Goal: Transaction & Acquisition: Purchase product/service

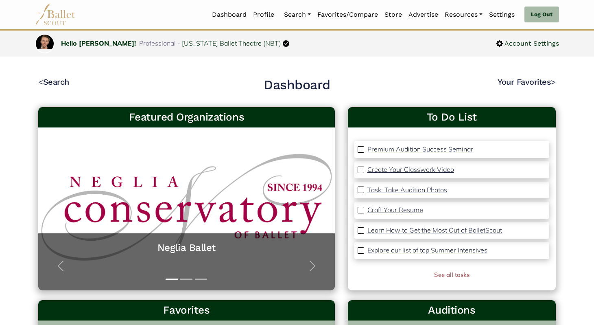
scroll to position [11, 0]
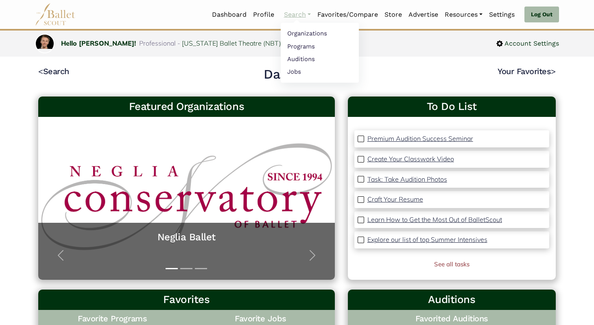
click at [294, 16] on link "Search" at bounding box center [297, 14] width 33 height 17
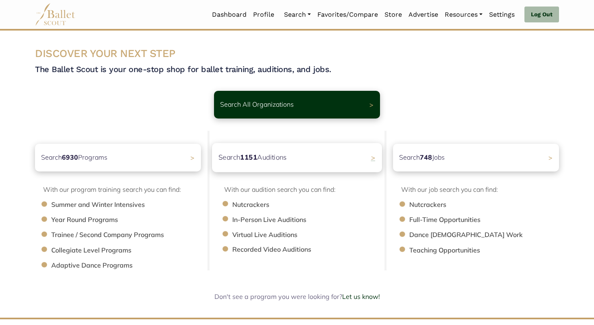
click at [276, 156] on p "Search 1151 Auditions" at bounding box center [253, 157] width 68 height 11
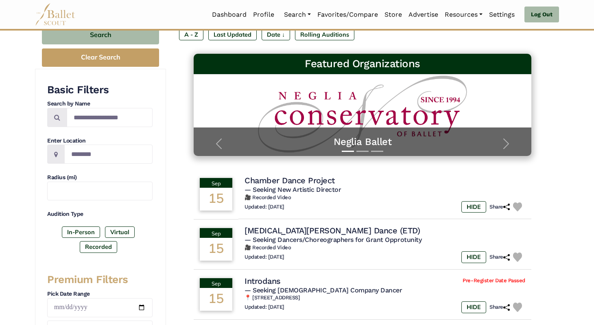
scroll to position [91, 0]
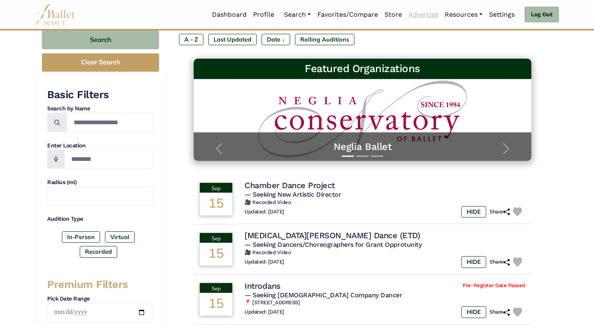
click at [423, 15] on link "Advertise" at bounding box center [423, 14] width 36 height 17
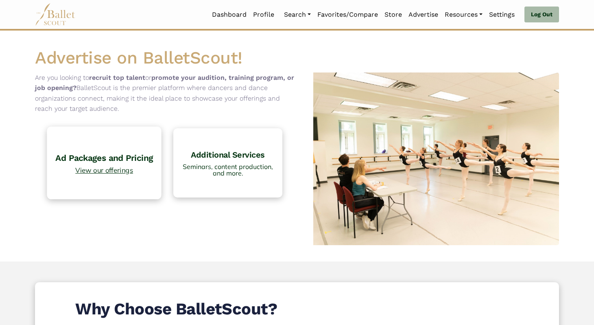
click at [115, 154] on h4 "Ad Packages and Pricing" at bounding box center [104, 157] width 106 height 11
click at [79, 162] on h4 "Ad Packages and Pricing" at bounding box center [104, 157] width 106 height 11
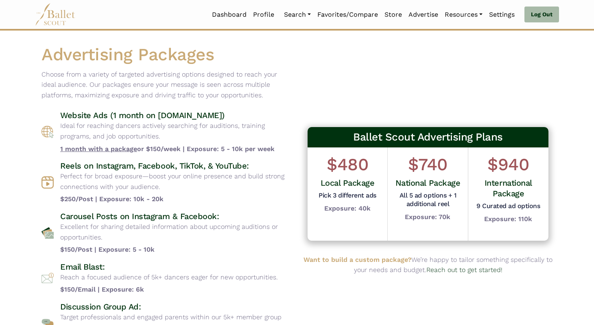
scroll to position [22, 0]
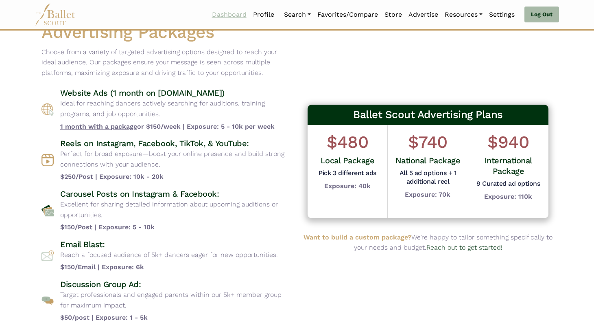
click at [233, 14] on link "Dashboard" at bounding box center [229, 14] width 41 height 17
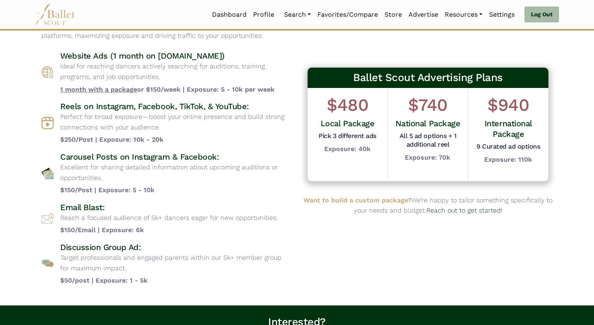
scroll to position [60, 0]
drag, startPoint x: 59, startPoint y: 57, endPoint x: 284, endPoint y: 89, distance: 227.7
click at [284, 89] on div "Website Ads (1 month on www.balletscout.info) Ideal for reaching dancers active…" at bounding box center [166, 72] width 249 height 44
click at [284, 89] on b "1 month with a package or $150/week | Exposure: 5 - 10k per week" at bounding box center [175, 89] width 230 height 11
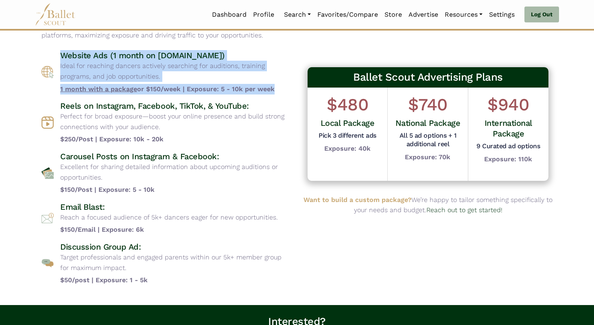
drag, startPoint x: 284, startPoint y: 89, endPoint x: 55, endPoint y: 51, distance: 232.1
click at [55, 51] on div "Website Ads (1 month on [DOMAIN_NAME]) Ideal for reaching dancers actively sear…" at bounding box center [166, 72] width 249 height 44
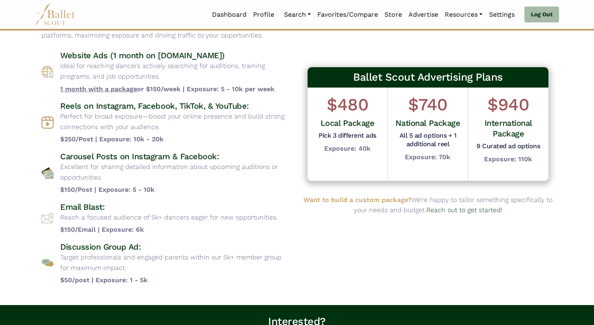
drag, startPoint x: 55, startPoint y: 51, endPoint x: 265, endPoint y: 90, distance: 213.6
click at [265, 90] on div "Website Ads (1 month on [DOMAIN_NAME]) Ideal for reaching dancers actively sear…" at bounding box center [166, 72] width 249 height 44
click at [265, 90] on b "1 month with a package or $150/week | Exposure: 5 - 10k per week" at bounding box center [175, 89] width 230 height 11
click at [186, 102] on h4 "Reels on Instagram, Facebook, TikTok, & YouTube:" at bounding box center [175, 106] width 230 height 11
click at [230, 102] on h4 "Reels on Instagram, Facebook, TikTok, & YouTube:" at bounding box center [175, 106] width 230 height 11
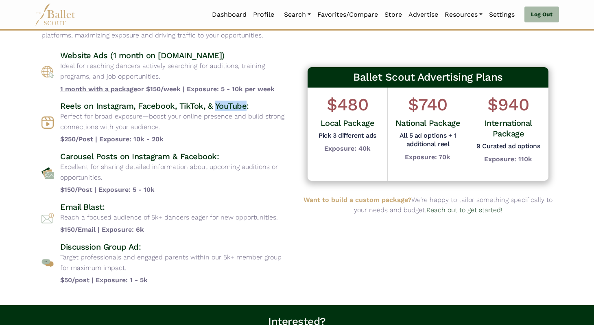
click at [230, 102] on h4 "Reels on Instagram, Facebook, TikTok, & YouTube:" at bounding box center [175, 106] width 230 height 11
click at [224, 106] on h4 "Reels on Instagram, Facebook, TikTok, & YouTube:" at bounding box center [175, 106] width 230 height 11
drag, startPoint x: 166, startPoint y: 126, endPoint x: 58, endPoint y: 101, distance: 110.2
click at [58, 101] on div "Reels on Instagram, Facebook, TikTok, & YouTube: Perfect for broad exposure—boo…" at bounding box center [166, 123] width 249 height 44
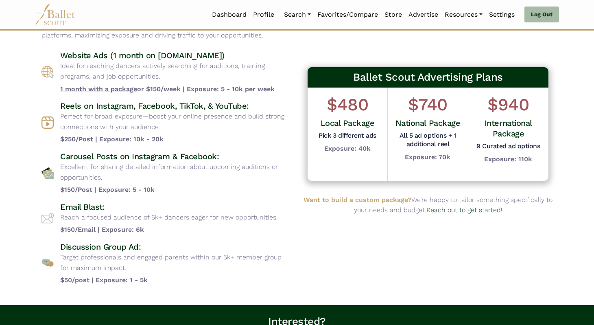
click at [58, 101] on div "Reels on Instagram, Facebook, TikTok, & YouTube: Perfect for broad exposure—boo…" at bounding box center [166, 123] width 249 height 44
click at [143, 105] on h4 "Reels on Instagram, Facebook, TikTok, & YouTube:" at bounding box center [175, 106] width 230 height 11
click at [152, 109] on h4 "Reels on Instagram, Facebook, TikTok, & YouTube:" at bounding box center [175, 106] width 230 height 11
click at [80, 216] on p "Reach a focused audience of 5k+ dancers eager for new opportunities." at bounding box center [169, 217] width 218 height 11
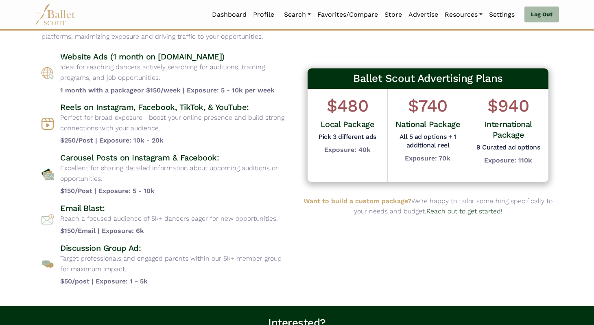
scroll to position [45, 0]
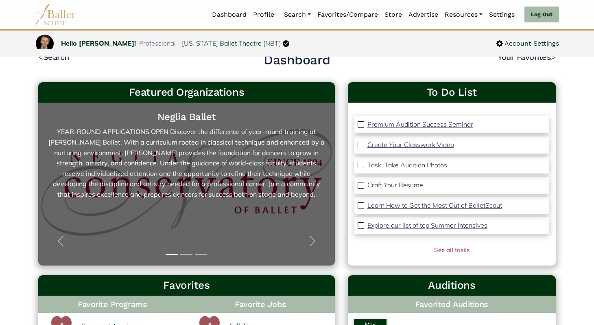
scroll to position [28, 0]
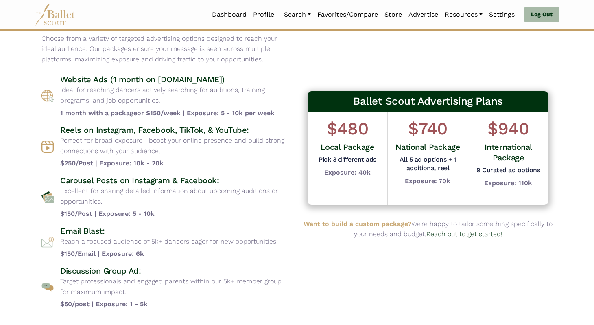
scroll to position [42, 0]
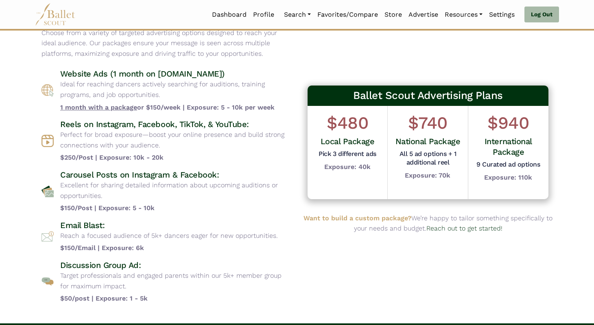
drag, startPoint x: 62, startPoint y: 70, endPoint x: 143, endPoint y: 97, distance: 85.3
click at [143, 97] on div "Website Ads (1 month on [DOMAIN_NAME]) Ideal for reaching dancers actively sear…" at bounding box center [175, 90] width 230 height 44
click at [143, 97] on p "Ideal for reaching dancers actively searching for auditions, training programs,…" at bounding box center [175, 89] width 230 height 21
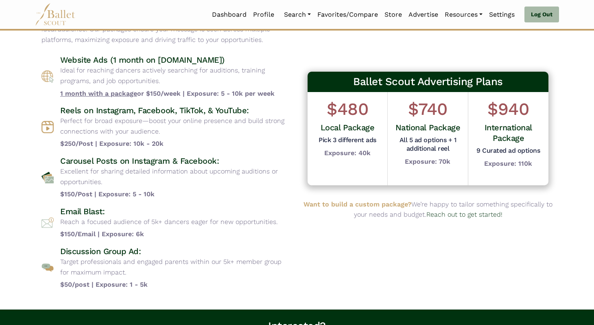
scroll to position [57, 0]
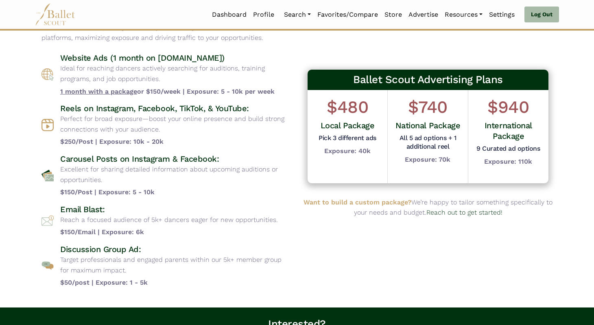
click at [97, 113] on h4 "Reels on Instagram, Facebook, TikTok, & YouTube:" at bounding box center [175, 108] width 230 height 11
click at [97, 109] on h4 "Reels on Instagram, Facebook, TikTok, & YouTube:" at bounding box center [175, 108] width 230 height 11
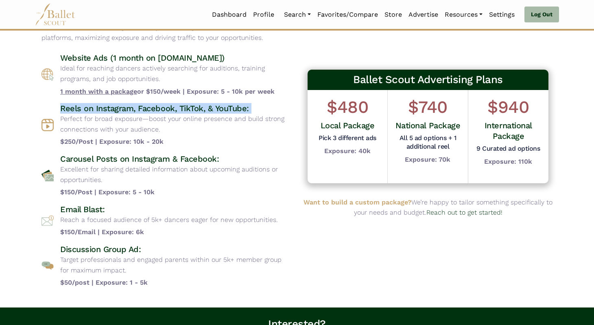
click at [97, 109] on h4 "Reels on Instagram, Facebook, TikTok, & YouTube:" at bounding box center [175, 108] width 230 height 11
click at [96, 109] on h4 "Reels on Instagram, Facebook, TikTok, & YouTube:" at bounding box center [175, 108] width 230 height 11
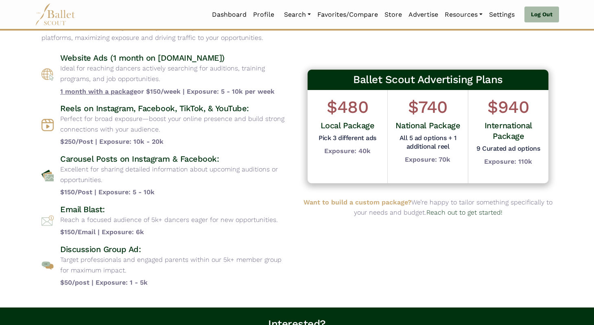
click at [81, 154] on h4 "Carousel Posts on Instagram & Facebook:" at bounding box center [175, 158] width 230 height 11
click at [75, 216] on p "Reach a focused audience of 5k+ dancers eager for new opportunities." at bounding box center [169, 219] width 218 height 11
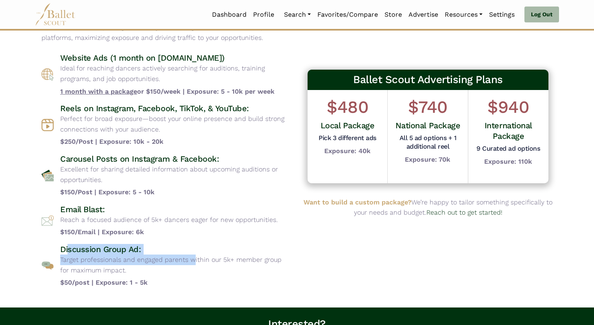
drag, startPoint x: 100, startPoint y: 255, endPoint x: 67, endPoint y: 248, distance: 34.1
click at [67, 248] on div "Discussion Group Ad: Target professionals and engaged parents within our 5k+ me…" at bounding box center [175, 266] width 230 height 44
click at [67, 248] on h4 "Discussion Group Ad:" at bounding box center [175, 249] width 230 height 11
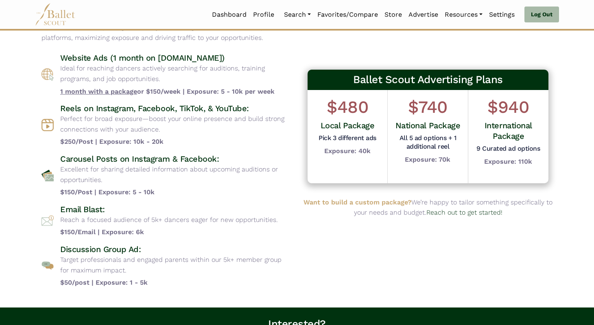
drag, startPoint x: 61, startPoint y: 110, endPoint x: 190, endPoint y: 135, distance: 131.4
click at [190, 135] on div "Reels on Instagram, Facebook, TikTok, & YouTube: Perfect for broad exposure—boo…" at bounding box center [175, 125] width 230 height 44
drag, startPoint x: 178, startPoint y: 131, endPoint x: 43, endPoint y: 110, distance: 136.3
click at [43, 110] on div "Reels on Instagram, Facebook, TikTok, & YouTube: Perfect for broad exposure—boo…" at bounding box center [166, 125] width 249 height 44
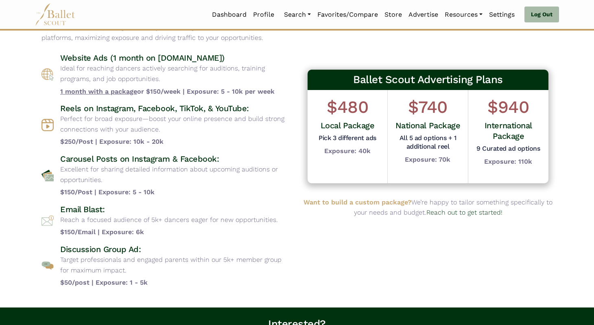
click at [43, 110] on div "Reels on Instagram, Facebook, TikTok, & YouTube: Perfect for broad exposure—boo…" at bounding box center [166, 125] width 249 height 44
drag, startPoint x: 52, startPoint y: 108, endPoint x: 185, endPoint y: 133, distance: 134.9
click at [185, 133] on div "Reels on Instagram, Facebook, TikTok, & YouTube: Perfect for broad exposure—boo…" at bounding box center [166, 125] width 249 height 44
click at [185, 133] on p "Perfect for broad exposure—boost your online presence and build strong connecti…" at bounding box center [175, 124] width 230 height 21
drag, startPoint x: 177, startPoint y: 128, endPoint x: 52, endPoint y: 104, distance: 127.2
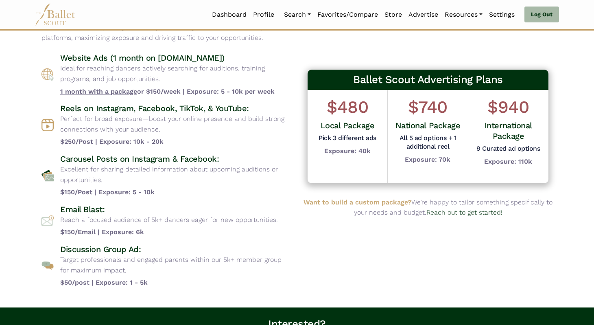
click at [52, 104] on div "Reels on Instagram, Facebook, TikTok, & YouTube: Perfect for broad exposure—boo…" at bounding box center [166, 125] width 249 height 44
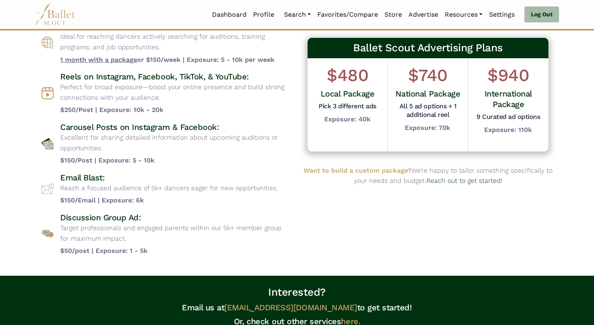
scroll to position [90, 0]
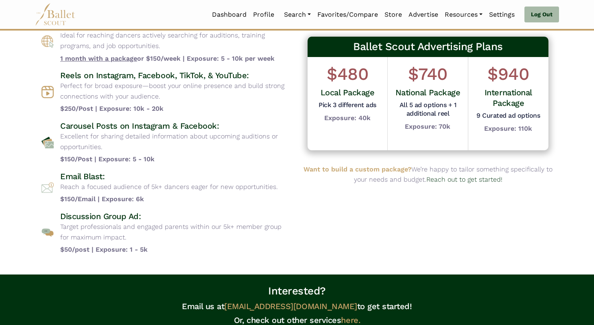
click at [157, 243] on div "Discussion Group Ad: Target professionals and engaged parents within our 5k+ me…" at bounding box center [175, 233] width 230 height 44
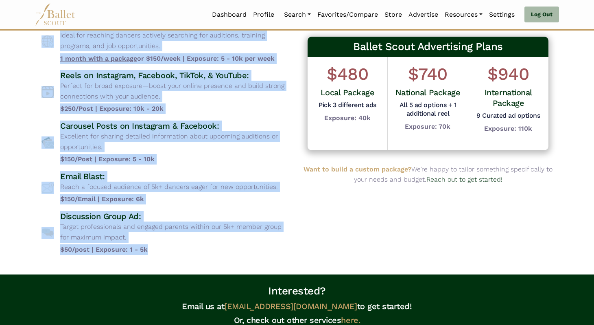
drag, startPoint x: 160, startPoint y: 254, endPoint x: 39, endPoint y: 49, distance: 237.7
click at [39, 49] on div "Advertising Packages Choose from a variety of targeted advertising options desi…" at bounding box center [166, 107] width 262 height 308
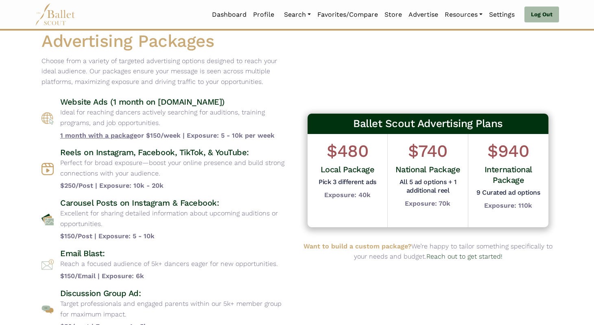
scroll to position [3, 0]
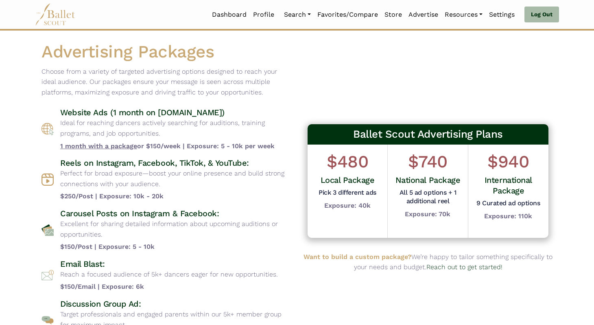
drag, startPoint x: 62, startPoint y: 112, endPoint x: 191, endPoint y: 235, distance: 178.7
click at [191, 235] on div "Website Ads (1 month on [DOMAIN_NAME]) Ideal for reaching dancers actively sear…" at bounding box center [166, 224] width 249 height 235
click at [191, 235] on p "Excellent for sharing detailed information about upcoming auditions or opportun…" at bounding box center [175, 229] width 230 height 21
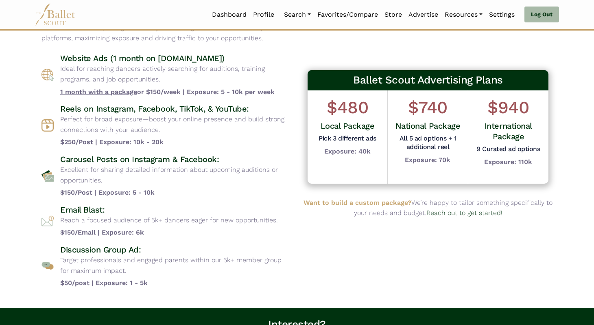
scroll to position [57, 0]
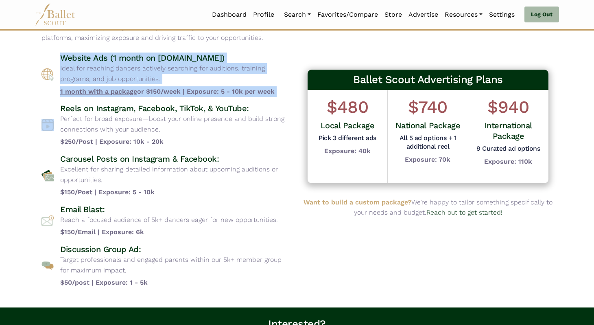
drag, startPoint x: 58, startPoint y: 57, endPoint x: 207, endPoint y: 100, distance: 154.9
click at [207, 100] on div "Website Ads (1 month on [DOMAIN_NAME]) Ideal for reaching dancers actively sear…" at bounding box center [166, 169] width 249 height 235
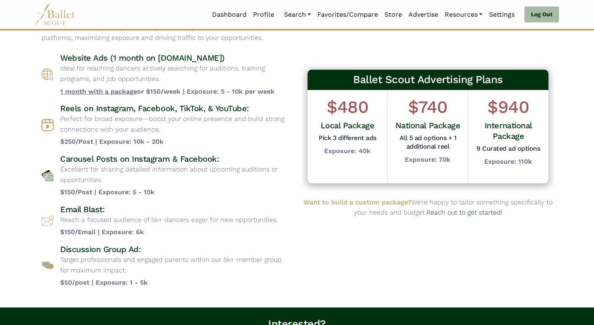
click at [161, 116] on p "Perfect for broad exposure—boost your online presence and build strong connecti…" at bounding box center [175, 124] width 230 height 21
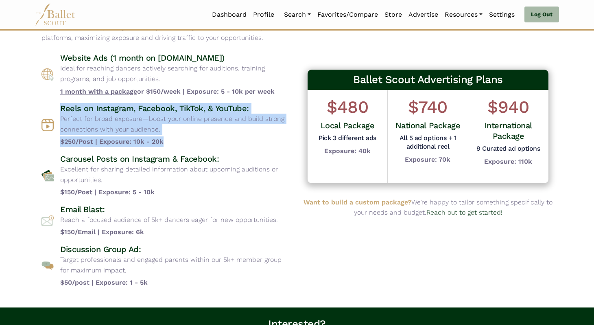
drag, startPoint x: 61, startPoint y: 108, endPoint x: 225, endPoint y: 142, distance: 168.4
click at [225, 142] on div "Reels on Instagram, Facebook, TikTok, & YouTube: Perfect for broad exposure—boo…" at bounding box center [175, 125] width 230 height 44
click at [225, 142] on b "$250/Post | Exposure: 10k - 20k" at bounding box center [175, 141] width 230 height 11
drag, startPoint x: 58, startPoint y: 109, endPoint x: 176, endPoint y: 141, distance: 122.3
click at [177, 141] on div "Reels on Instagram, Facebook, TikTok, & YouTube: Perfect for broad exposure—boo…" at bounding box center [166, 125] width 249 height 44
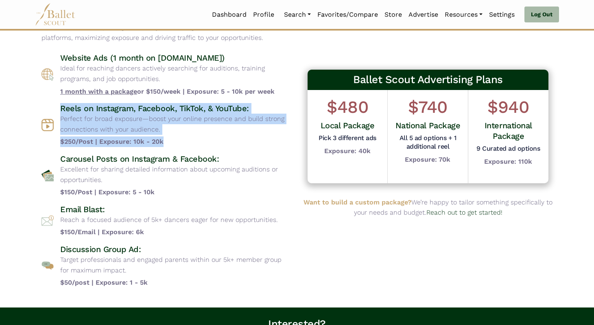
click at [176, 141] on b "$250/Post | Exposure: 10k - 20k" at bounding box center [175, 141] width 230 height 11
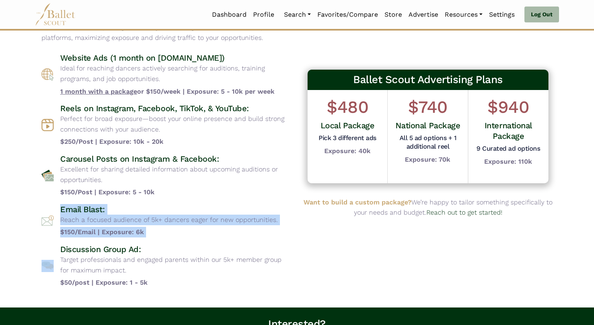
drag, startPoint x: 57, startPoint y: 210, endPoint x: 156, endPoint y: 239, distance: 103.1
click at [156, 239] on div "Website Ads (1 month on [DOMAIN_NAME]) Ideal for reaching dancers actively sear…" at bounding box center [166, 169] width 249 height 235
drag, startPoint x: 153, startPoint y: 232, endPoint x: 57, endPoint y: 208, distance: 98.7
click at [57, 208] on div "Email Blast: Reach a focused audience of 5k+ dancers eager for new opportunitie…" at bounding box center [166, 220] width 249 height 33
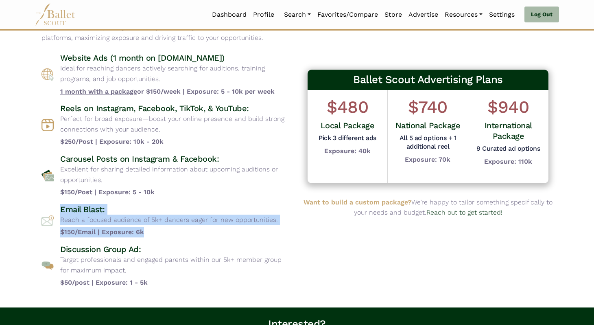
click at [57, 208] on div "Email Blast: Reach a focused audience of 5k+ dancers eager for new opportunitie…" at bounding box center [166, 220] width 249 height 33
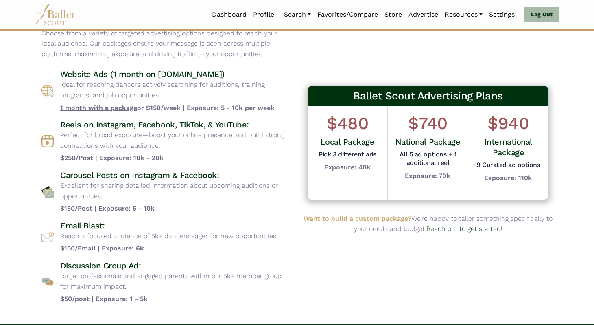
scroll to position [44, 0]
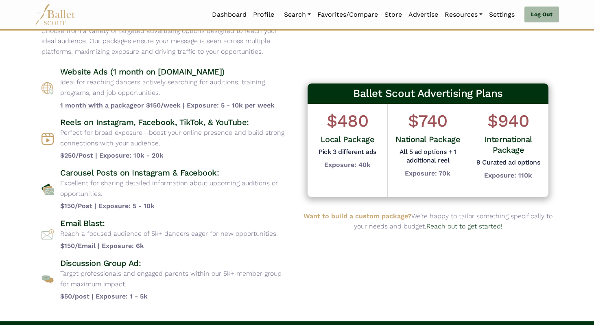
click at [341, 152] on h5 "Pick 3 different ads" at bounding box center [347, 152] width 57 height 9
click at [407, 131] on h1 "$740" at bounding box center [428, 121] width 68 height 22
click at [486, 163] on h5 "9 Curated ad options" at bounding box center [508, 162] width 68 height 9
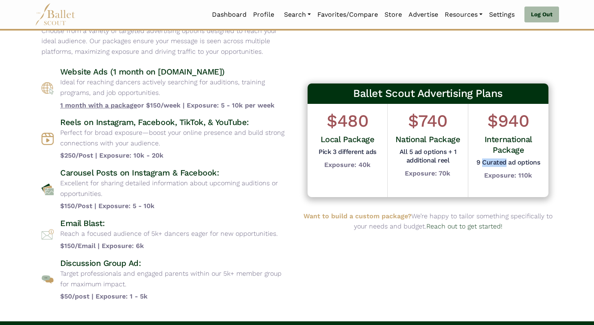
click at [486, 163] on h5 "9 Curated ad options" at bounding box center [508, 162] width 68 height 9
click at [501, 149] on h4 "International Package" at bounding box center [508, 144] width 68 height 21
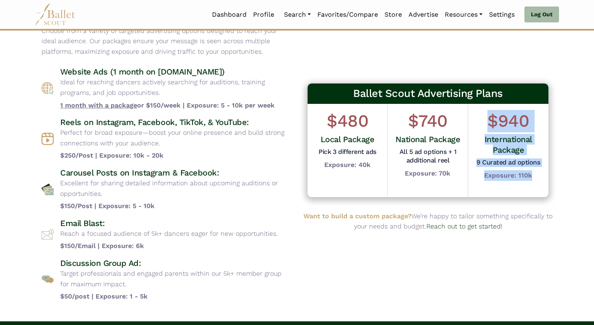
drag, startPoint x: 488, startPoint y: 123, endPoint x: 538, endPoint y: 174, distance: 70.8
click at [538, 174] on div "$940 International Package 9 Curated ad options Exposure: 110k" at bounding box center [508, 145] width 68 height 71
click at [537, 173] on div "$940 International Package 9 Curated ad options Exposure: 110k" at bounding box center [508, 145] width 68 height 71
drag, startPoint x: 537, startPoint y: 173, endPoint x: 489, endPoint y: 116, distance: 75.1
click at [489, 116] on div "$940 International Package 9 Curated ad options Exposure: 110k" at bounding box center [508, 145] width 68 height 71
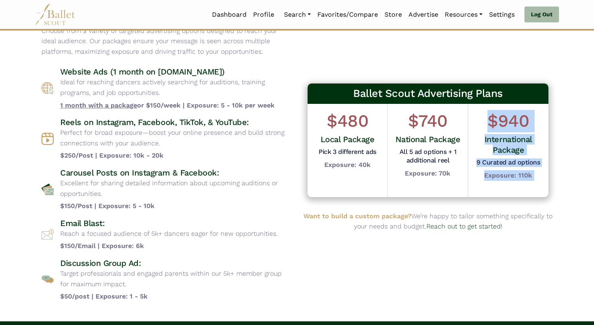
click at [489, 116] on h1 "$940" at bounding box center [508, 121] width 68 height 22
drag, startPoint x: 489, startPoint y: 116, endPoint x: 539, endPoint y: 173, distance: 75.9
click at [539, 173] on div "$940 International Package 9 Curated ad options Exposure: 110k" at bounding box center [508, 145] width 68 height 71
drag, startPoint x: 539, startPoint y: 173, endPoint x: 494, endPoint y: 129, distance: 63.0
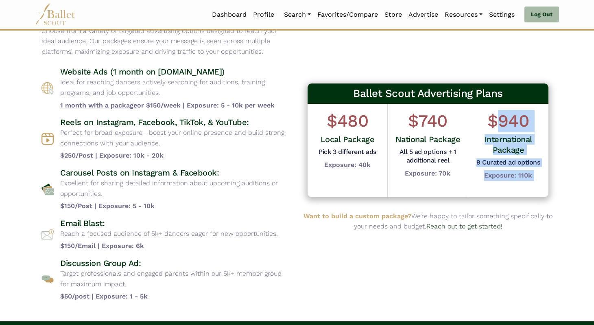
click at [494, 128] on div "$940 International Package 9 Curated ad options Exposure: 110k" at bounding box center [508, 145] width 68 height 71
click at [494, 131] on h1 "$940" at bounding box center [508, 121] width 68 height 22
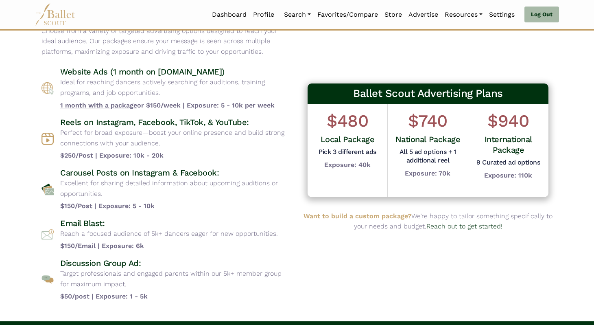
click at [70, 124] on h4 "Reels on Instagram, Facebook, TikTok, & YouTube:" at bounding box center [175, 122] width 230 height 11
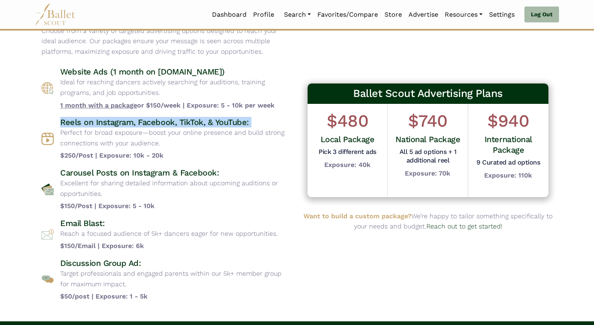
click at [70, 124] on h4 "Reels on Instagram, Facebook, TikTok, & YouTube:" at bounding box center [175, 122] width 230 height 11
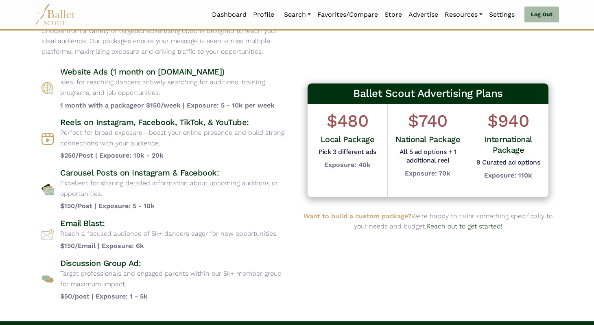
click at [100, 127] on div "Reels on Instagram, Facebook, TikTok, & YouTube: Perfect for broad exposure—boo…" at bounding box center [175, 139] width 230 height 44
drag, startPoint x: 163, startPoint y: 143, endPoint x: 60, endPoint y: 122, distance: 104.5
click at [60, 122] on div "Reels on Instagram, Facebook, TikTok, & YouTube: Perfect for broad exposure—boo…" at bounding box center [175, 139] width 230 height 44
click at [60, 122] on h4 "Reels on Instagram, Facebook, TikTok, & YouTube:" at bounding box center [175, 122] width 230 height 11
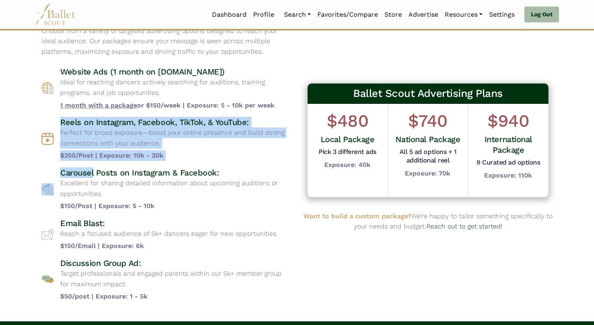
drag, startPoint x: 60, startPoint y: 122, endPoint x: 177, endPoint y: 162, distance: 123.4
click at [177, 162] on div "Website Ads (1 month on [DOMAIN_NAME]) Ideal for reaching dancers actively sear…" at bounding box center [166, 183] width 249 height 235
click at [171, 158] on b "$250/Post | Exposure: 10k - 20k" at bounding box center [175, 155] width 230 height 11
drag, startPoint x: 171, startPoint y: 158, endPoint x: 71, endPoint y: 124, distance: 105.4
click at [71, 124] on div "Reels on Instagram, Facebook, TikTok, & YouTube: Perfect for broad exposure—boo…" at bounding box center [175, 139] width 230 height 44
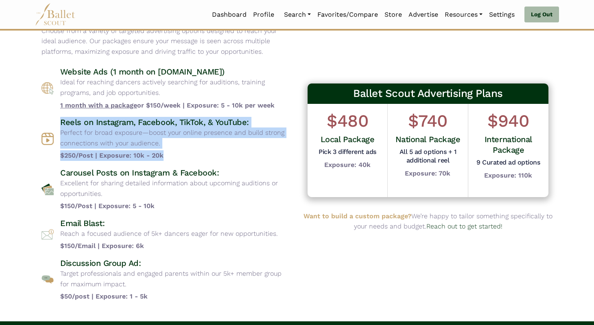
click at [71, 124] on h4 "Reels on Instagram, Facebook, TikTok, & YouTube:" at bounding box center [175, 122] width 230 height 11
drag, startPoint x: 59, startPoint y: 120, endPoint x: 183, endPoint y: 152, distance: 128.6
click at [183, 152] on div "Reels on Instagram, Facebook, TikTok, & YouTube: Perfect for broad exposure—boo…" at bounding box center [166, 139] width 249 height 44
click at [183, 152] on b "$250/Post | Exposure: 10k - 20k" at bounding box center [175, 155] width 230 height 11
drag, startPoint x: 171, startPoint y: 154, endPoint x: 59, endPoint y: 118, distance: 117.5
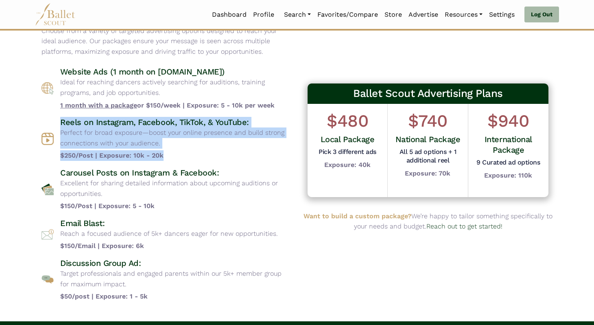
click at [59, 118] on div "Reels on Instagram, Facebook, TikTok, & YouTube: Perfect for broad exposure—boo…" at bounding box center [166, 139] width 249 height 44
drag, startPoint x: 59, startPoint y: 118, endPoint x: 182, endPoint y: 159, distance: 130.4
click at [182, 159] on div "Reels on Instagram, Facebook, TikTok, & YouTube: Perfect for broad exposure—boo…" at bounding box center [166, 139] width 249 height 44
click at [182, 159] on b "$250/Post | Exposure: 10k - 20k" at bounding box center [175, 155] width 230 height 11
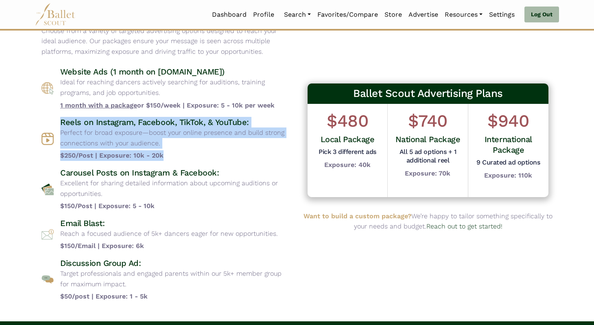
drag, startPoint x: 182, startPoint y: 159, endPoint x: 47, endPoint y: 122, distance: 140.2
click at [47, 122] on div "Reels on Instagram, Facebook, TikTok, & YouTube: Perfect for broad exposure—boo…" at bounding box center [166, 139] width 249 height 44
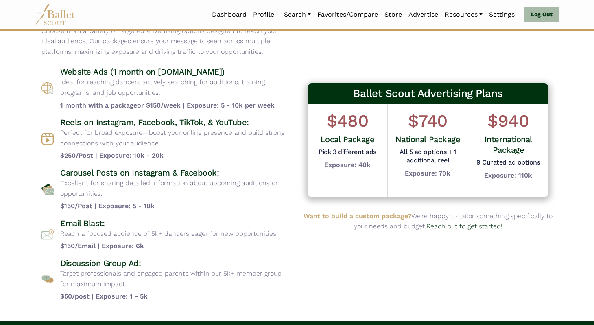
click at [51, 120] on div "Reels on Instagram, Facebook, TikTok, & YouTube: Perfect for broad exposure—boo…" at bounding box center [166, 139] width 249 height 44
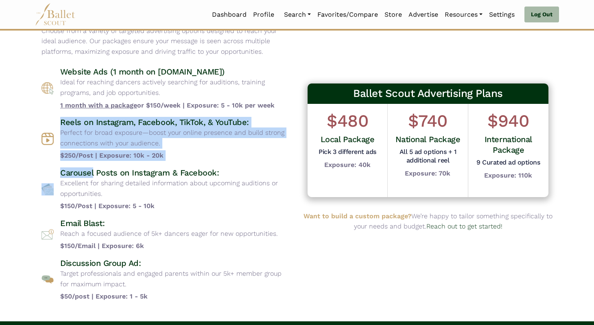
drag, startPoint x: 61, startPoint y: 120, endPoint x: 177, endPoint y: 161, distance: 123.5
click at [177, 161] on div "Website Ads (1 month on [DOMAIN_NAME]) Ideal for reaching dancers actively sear…" at bounding box center [166, 183] width 249 height 235
drag, startPoint x: 171, startPoint y: 157, endPoint x: 57, endPoint y: 121, distance: 118.8
click at [57, 121] on div "Reels on Instagram, Facebook, TikTok, & YouTube: Perfect for broad exposure—boo…" at bounding box center [166, 139] width 249 height 44
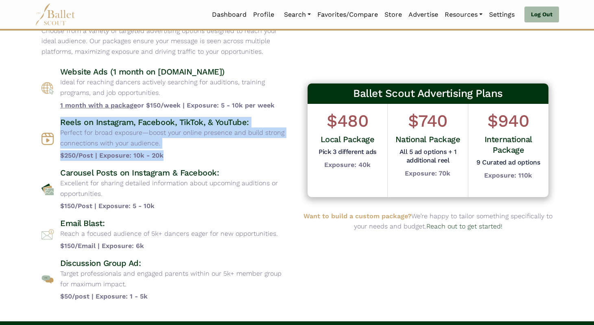
click at [57, 121] on div "Reels on Instagram, Facebook, TikTok, & YouTube: Perfect for broad exposure—boo…" at bounding box center [166, 139] width 249 height 44
drag, startPoint x: 61, startPoint y: 121, endPoint x: 186, endPoint y: 155, distance: 129.3
click at [186, 155] on div "Reels on Instagram, Facebook, TikTok, & YouTube: Perfect for broad exposure—boo…" at bounding box center [175, 139] width 230 height 44
click at [186, 155] on b "$250/Post | Exposure: 10k - 20k" at bounding box center [175, 155] width 230 height 11
drag, startPoint x: 177, startPoint y: 156, endPoint x: 59, endPoint y: 120, distance: 123.4
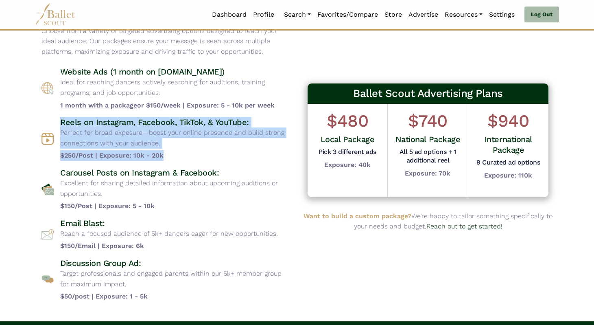
click at [59, 120] on div "Reels on Instagram, Facebook, TikTok, & YouTube: Perfect for broad exposure—boo…" at bounding box center [166, 139] width 249 height 44
drag, startPoint x: 59, startPoint y: 120, endPoint x: 182, endPoint y: 153, distance: 127.7
click at [182, 153] on div "Reels on Instagram, Facebook, TikTok, & YouTube: Perfect for broad exposure—boo…" at bounding box center [166, 139] width 249 height 44
click at [182, 153] on b "$250/Post | Exposure: 10k - 20k" at bounding box center [175, 155] width 230 height 11
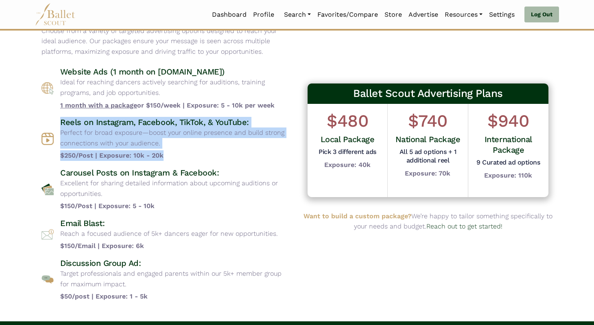
drag, startPoint x: 182, startPoint y: 153, endPoint x: 66, endPoint y: 124, distance: 119.6
click at [66, 124] on div "Reels on Instagram, Facebook, TikTok, & YouTube: Perfect for broad exposure—boo…" at bounding box center [175, 139] width 230 height 44
click at [66, 124] on h4 "Reels on Instagram, Facebook, TikTok, & YouTube:" at bounding box center [175, 122] width 230 height 11
drag, startPoint x: 60, startPoint y: 121, endPoint x: 175, endPoint y: 152, distance: 119.4
click at [175, 152] on div "Reels on Instagram, Facebook, TikTok, & YouTube: Perfect for broad exposure—boo…" at bounding box center [175, 139] width 230 height 44
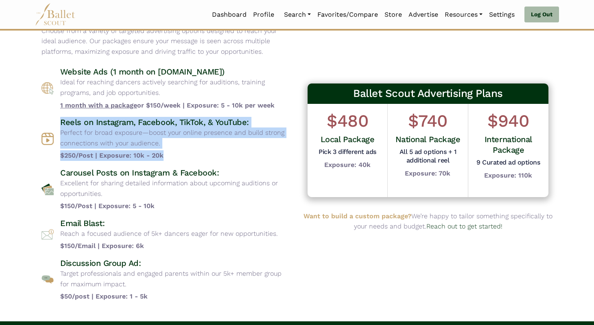
click at [175, 152] on b "$250/Post | Exposure: 10k - 20k" at bounding box center [175, 155] width 230 height 11
drag, startPoint x: 170, startPoint y: 155, endPoint x: 54, endPoint y: 123, distance: 120.4
click at [54, 123] on div "Reels on Instagram, Facebook, TikTok, & YouTube: Perfect for broad exposure—boo…" at bounding box center [166, 139] width 249 height 44
drag, startPoint x: 59, startPoint y: 122, endPoint x: 173, endPoint y: 151, distance: 116.6
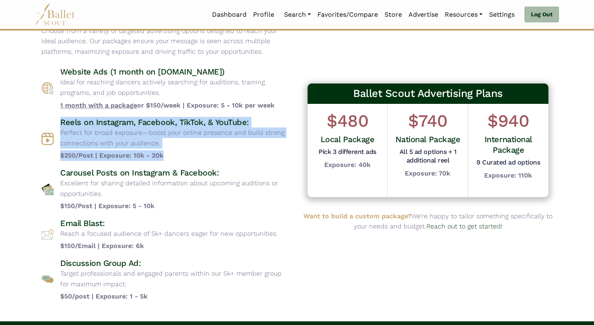
click at [173, 151] on div "Reels on Instagram, Facebook, TikTok, & YouTube: Perfect for broad exposure—boo…" at bounding box center [166, 139] width 249 height 44
click at [173, 151] on b "$250/Post | Exposure: 10k - 20k" at bounding box center [175, 155] width 230 height 11
drag, startPoint x: 171, startPoint y: 156, endPoint x: 50, endPoint y: 120, distance: 126.3
click at [50, 120] on div "Reels on Instagram, Facebook, TikTok, & YouTube: Perfect for broad exposure—boo…" at bounding box center [166, 139] width 249 height 44
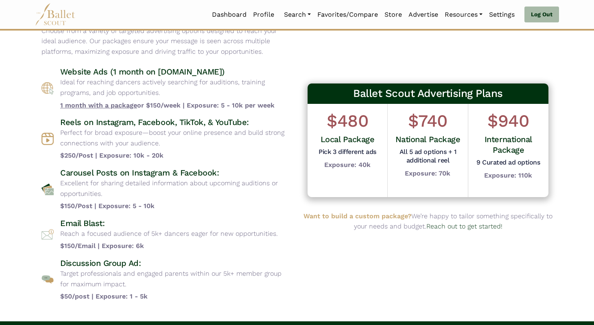
scroll to position [58, 0]
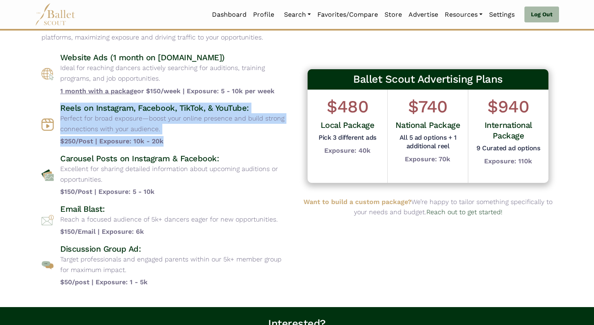
drag, startPoint x: 163, startPoint y: 140, endPoint x: 55, endPoint y: 107, distance: 113.2
click at [55, 107] on div "Reels on Instagram, Facebook, TikTok, & YouTube: Perfect for broad exposure—boo…" at bounding box center [166, 125] width 249 height 44
drag, startPoint x: 55, startPoint y: 107, endPoint x: 195, endPoint y: 143, distance: 144.8
click at [195, 143] on div "Reels on Instagram, Facebook, TikTok, & YouTube: Perfect for broad exposure—boo…" at bounding box center [166, 125] width 249 height 44
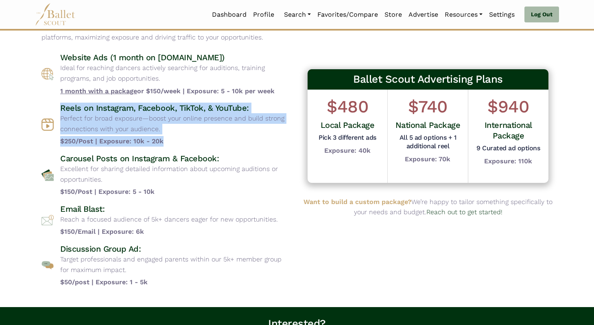
click at [195, 143] on b "$250/Post | Exposure: 10k - 20k" at bounding box center [175, 141] width 230 height 11
drag, startPoint x: 195, startPoint y: 143, endPoint x: 56, endPoint y: 109, distance: 143.2
click at [56, 109] on div "Reels on Instagram, Facebook, TikTok, & YouTube: Perfect for broad exposure—boo…" at bounding box center [166, 125] width 249 height 44
drag, startPoint x: 56, startPoint y: 109, endPoint x: 175, endPoint y: 140, distance: 123.1
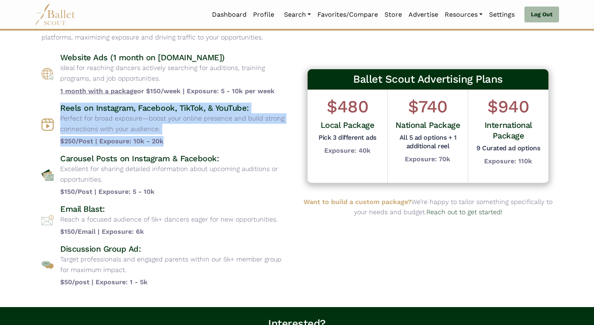
click at [175, 140] on div "Reels on Instagram, Facebook, TikTok, & YouTube: Perfect for broad exposure—boo…" at bounding box center [166, 125] width 249 height 44
click at [175, 140] on b "$250/Post | Exposure: 10k - 20k" at bounding box center [175, 141] width 230 height 11
drag, startPoint x: 175, startPoint y: 140, endPoint x: 50, endPoint y: 109, distance: 129.0
click at [50, 109] on div "Reels on Instagram, Facebook, TikTok, & YouTube: Perfect for broad exposure—boo…" at bounding box center [166, 125] width 249 height 44
click at [61, 105] on h4 "Reels on Instagram, Facebook, TikTok, & YouTube:" at bounding box center [175, 108] width 230 height 11
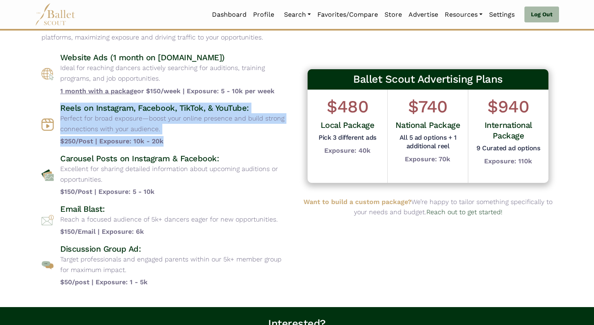
drag, startPoint x: 61, startPoint y: 105, endPoint x: 172, endPoint y: 140, distance: 116.5
click at [172, 140] on div "Reels on Instagram, Facebook, TikTok, & YouTube: Perfect for broad exposure—boo…" at bounding box center [175, 125] width 230 height 44
click at [172, 140] on b "$250/Post | Exposure: 10k - 20k" at bounding box center [175, 141] width 230 height 11
drag, startPoint x: 172, startPoint y: 140, endPoint x: 60, endPoint y: 110, distance: 115.4
click at [60, 110] on div "Reels on Instagram, Facebook, TikTok, & YouTube: Perfect for broad exposure—boo…" at bounding box center [175, 125] width 230 height 44
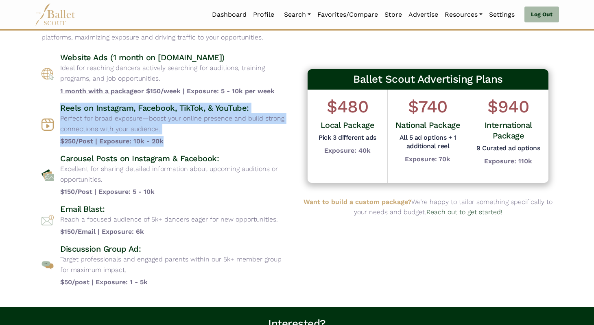
click at [60, 109] on h4 "Reels on Instagram, Facebook, TikTok, & YouTube:" at bounding box center [175, 108] width 230 height 11
drag, startPoint x: 60, startPoint y: 109, endPoint x: 172, endPoint y: 142, distance: 116.5
click at [172, 142] on div "Reels on Instagram, Facebook, TikTok, & YouTube: Perfect for broad exposure—boo…" at bounding box center [175, 125] width 230 height 44
click at [172, 142] on b "$250/Post | Exposure: 10k - 20k" at bounding box center [175, 141] width 230 height 11
drag, startPoint x: 172, startPoint y: 142, endPoint x: 69, endPoint y: 104, distance: 110.1
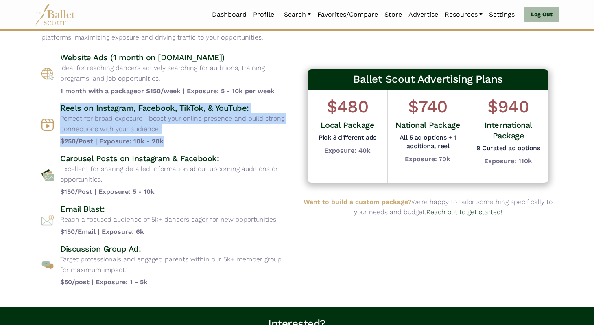
click at [69, 104] on div "Reels on Instagram, Facebook, TikTok, & YouTube: Perfect for broad exposure—boo…" at bounding box center [175, 125] width 230 height 44
click at [69, 104] on h4 "Reels on Instagram, Facebook, TikTok, & YouTube:" at bounding box center [175, 108] width 230 height 11
drag, startPoint x: 61, startPoint y: 106, endPoint x: 167, endPoint y: 144, distance: 112.8
click at [167, 144] on div "Reels on Instagram, Facebook, TikTok, & YouTube: Perfect for broad exposure—boo…" at bounding box center [175, 125] width 230 height 44
click at [167, 144] on b "$250/Post | Exposure: 10k - 20k" at bounding box center [175, 141] width 230 height 11
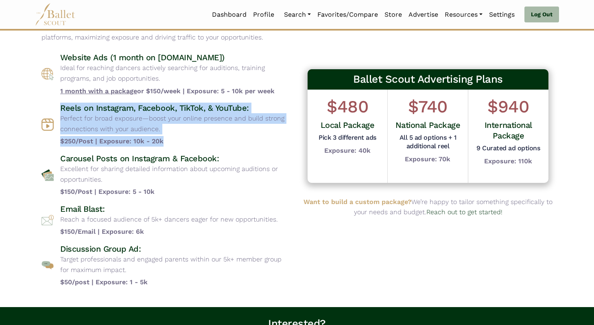
drag, startPoint x: 167, startPoint y: 144, endPoint x: 55, endPoint y: 99, distance: 120.5
click at [55, 99] on div "Website Ads (1 month on [DOMAIN_NAME]) Ideal for reaching dancers actively sear…" at bounding box center [166, 169] width 249 height 235
click at [55, 112] on div "Reels on Instagram, Facebook, TikTok, & YouTube: Perfect for broad exposure—boo…" at bounding box center [166, 125] width 249 height 44
drag, startPoint x: 56, startPoint y: 110, endPoint x: 177, endPoint y: 138, distance: 124.3
click at [177, 138] on div "Reels on Instagram, Facebook, TikTok, & YouTube: Perfect for broad exposure—boo…" at bounding box center [166, 125] width 249 height 44
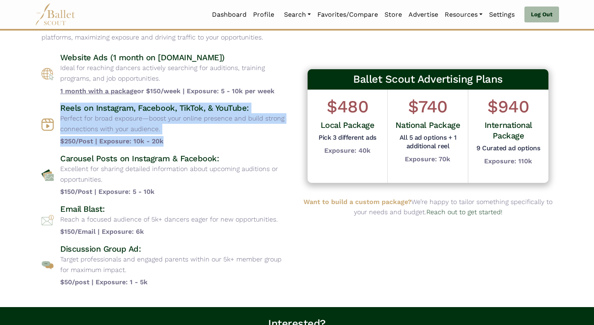
click at [177, 138] on b "$250/Post | Exposure: 10k - 20k" at bounding box center [175, 141] width 230 height 11
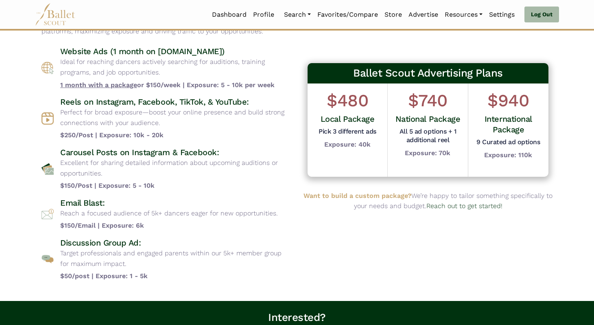
scroll to position [65, 0]
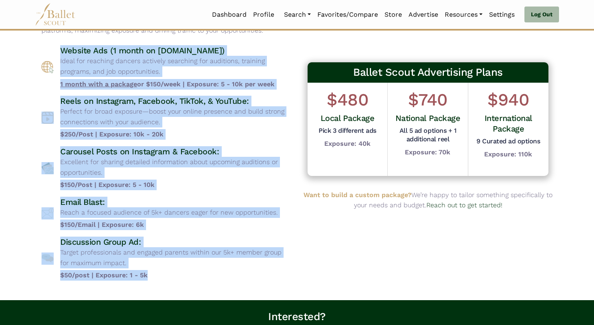
drag, startPoint x: 62, startPoint y: 53, endPoint x: 269, endPoint y: 270, distance: 299.4
click at [269, 270] on div "Website Ads (1 month on [DOMAIN_NAME]) Ideal for reaching dancers actively sear…" at bounding box center [166, 162] width 249 height 235
click at [269, 270] on b "$50/post | Exposure: 1 - 5k" at bounding box center [175, 275] width 230 height 11
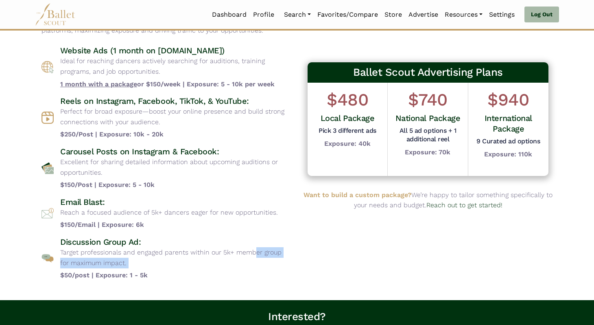
drag, startPoint x: 226, startPoint y: 269, endPoint x: 153, endPoint y: 246, distance: 77.3
click at [153, 246] on div "Discussion Group Ad: Target professionals and engaged parents within our 5k+ me…" at bounding box center [175, 258] width 230 height 44
click at [177, 263] on p "Target professionals and engaged parents within our 5k+ member group for maximu…" at bounding box center [175, 257] width 230 height 21
